Goal: Find specific page/section: Find specific page/section

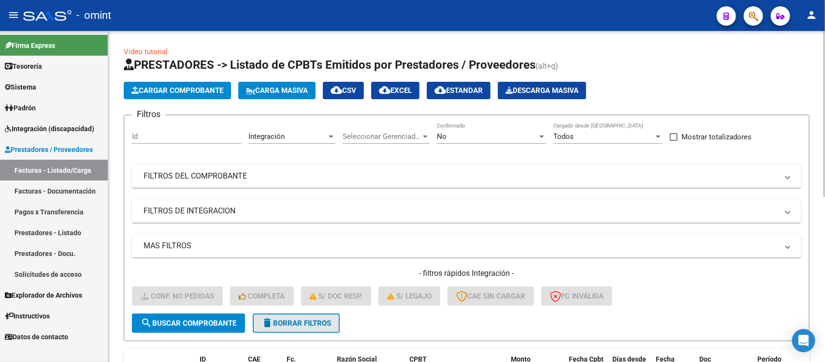
click at [269, 320] on mat-icon "delete" at bounding box center [268, 323] width 12 height 12
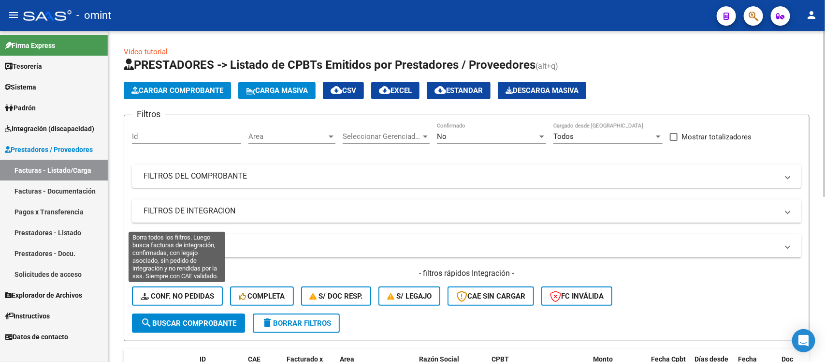
click at [176, 287] on button "Conf. no pedidas" at bounding box center [177, 295] width 91 height 19
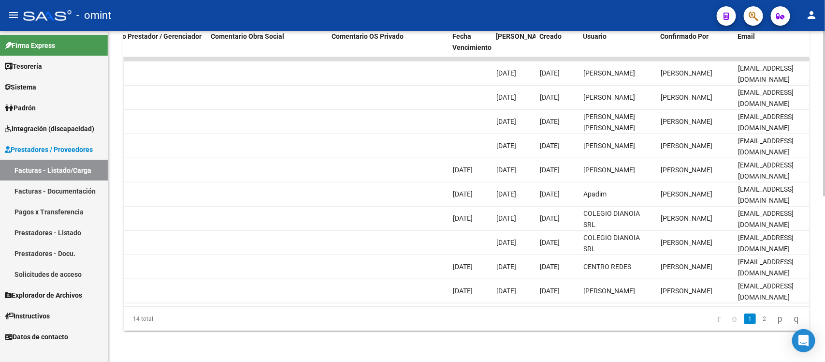
scroll to position [0, 861]
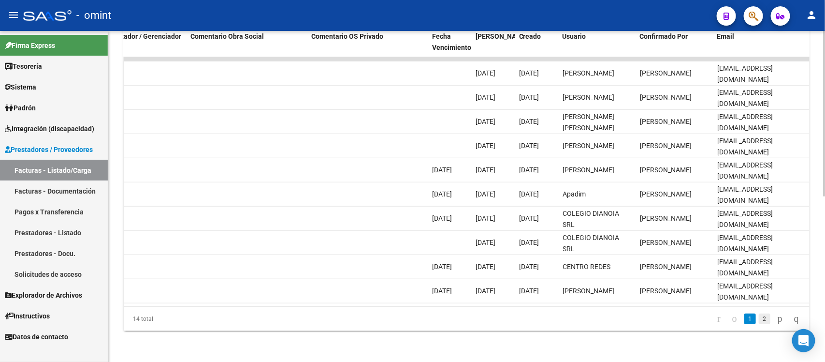
click at [759, 316] on link "2" at bounding box center [765, 318] width 12 height 11
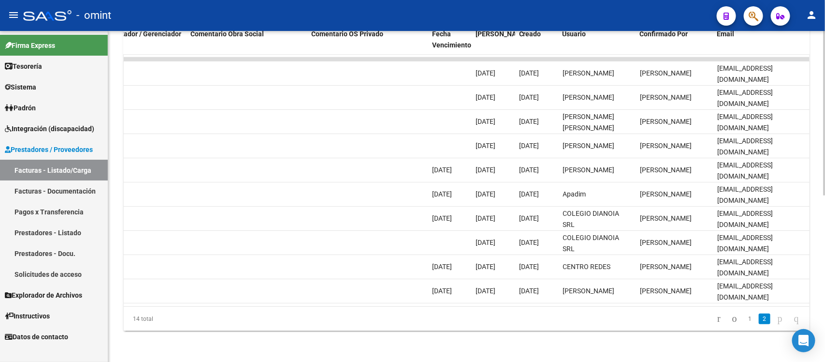
scroll to position [186, 0]
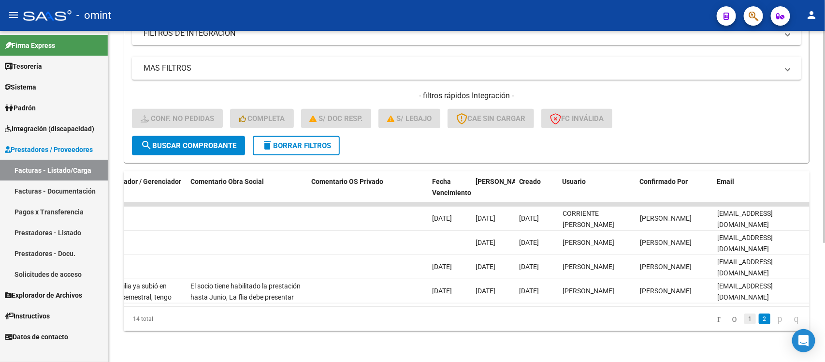
click at [744, 318] on link "1" at bounding box center [750, 318] width 12 height 11
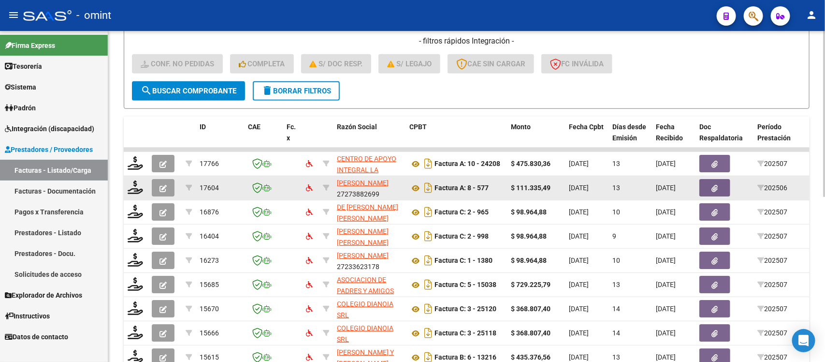
scroll to position [126, 0]
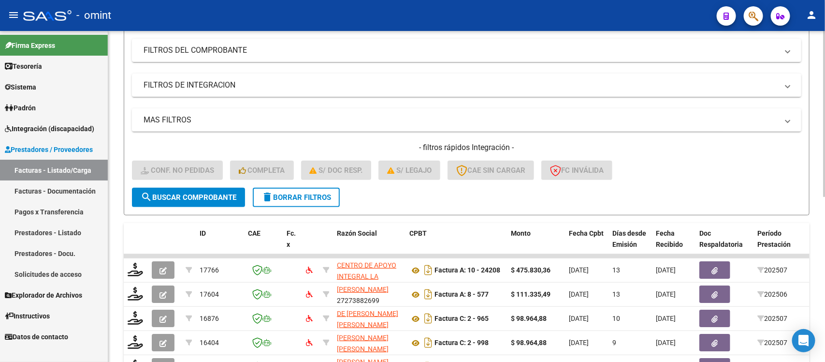
click at [319, 189] on button "delete Borrar Filtros" at bounding box center [296, 197] width 87 height 19
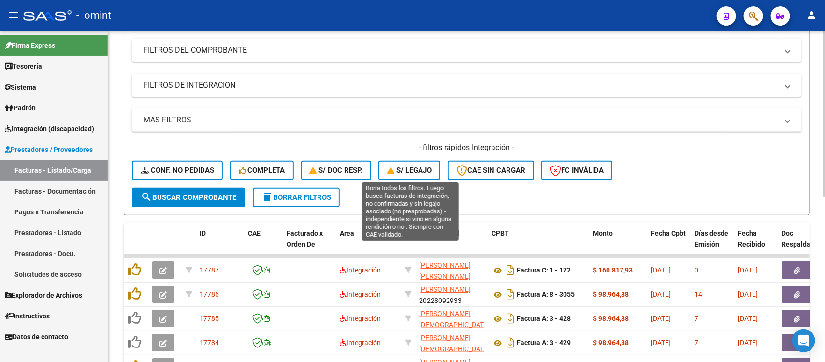
click at [401, 166] on span "S/ legajo" at bounding box center [409, 170] width 44 height 9
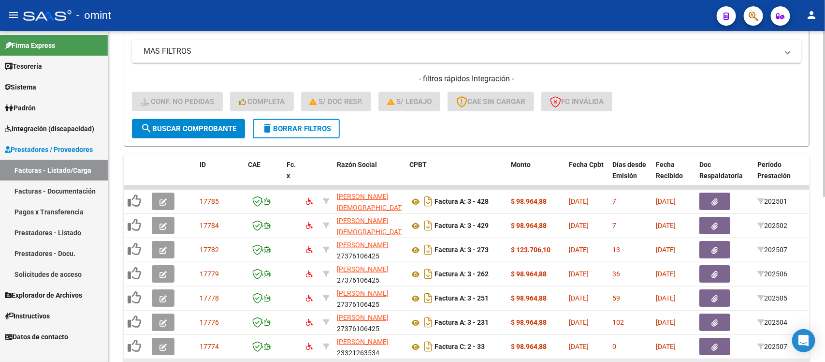
scroll to position [186, 0]
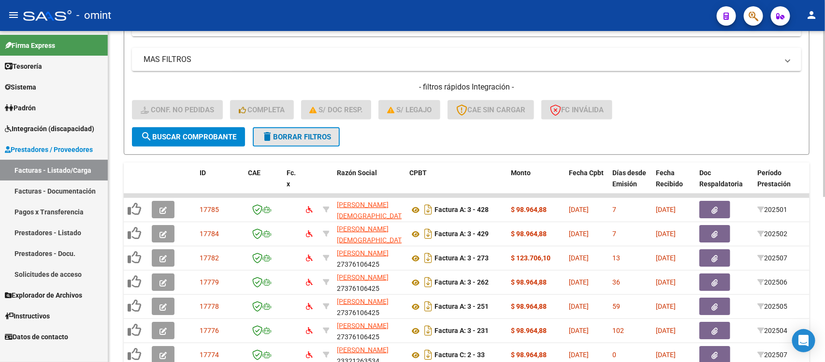
click at [303, 129] on button "delete Borrar Filtros" at bounding box center [296, 136] width 87 height 19
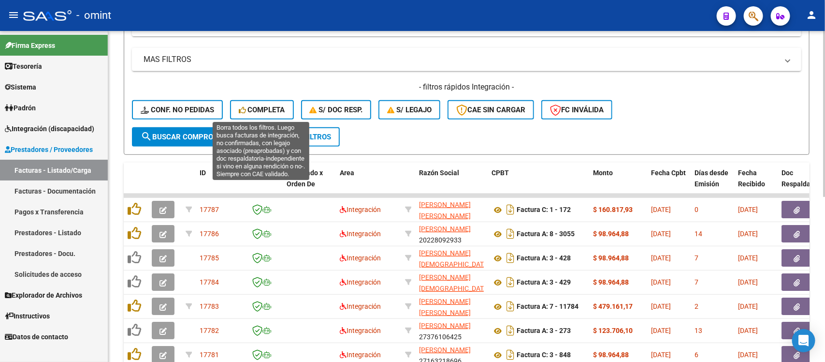
click at [250, 110] on span "Completa" at bounding box center [262, 109] width 46 height 9
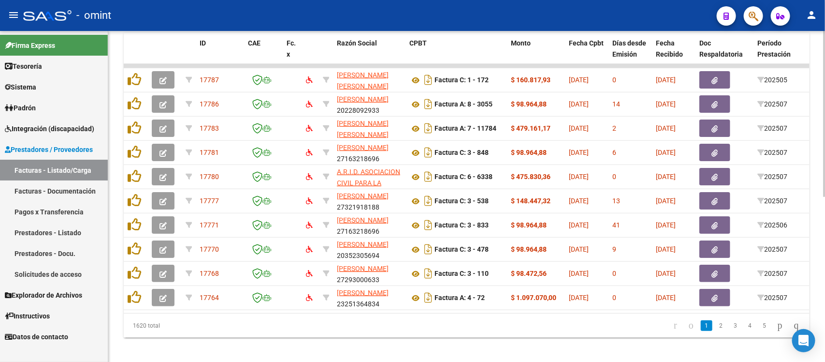
scroll to position [331, 0]
